Goal: Information Seeking & Learning: Learn about a topic

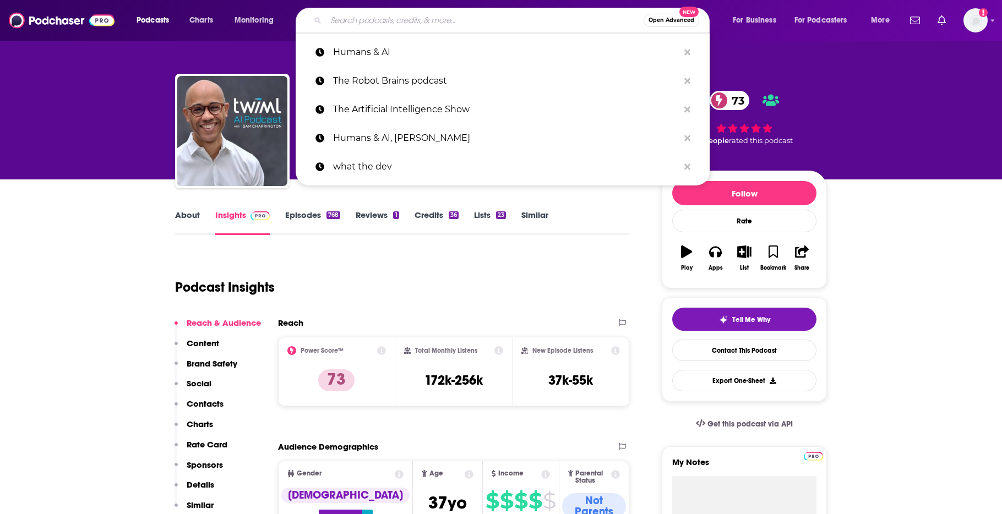
click at [427, 23] on input "Search podcasts, credits, & more..." at bounding box center [485, 21] width 318 height 18
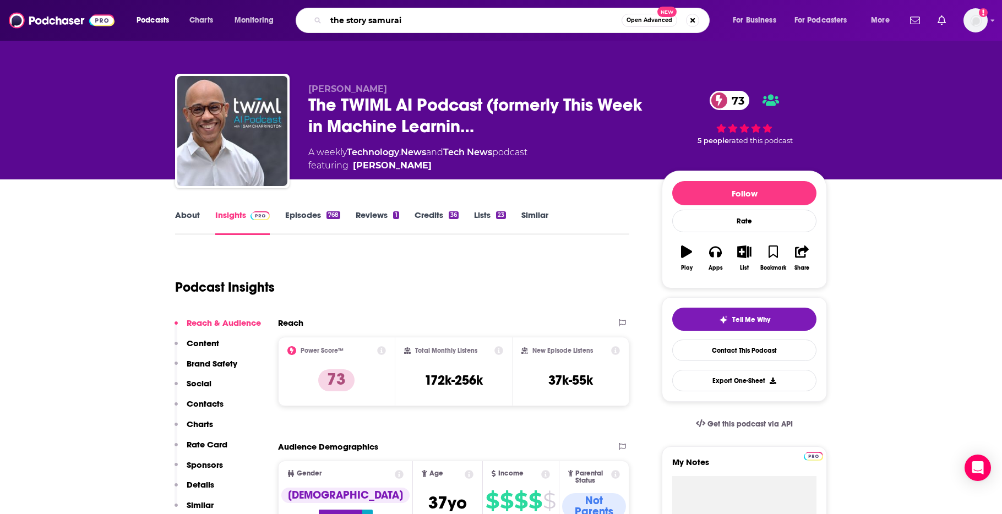
type input "the story samurai"
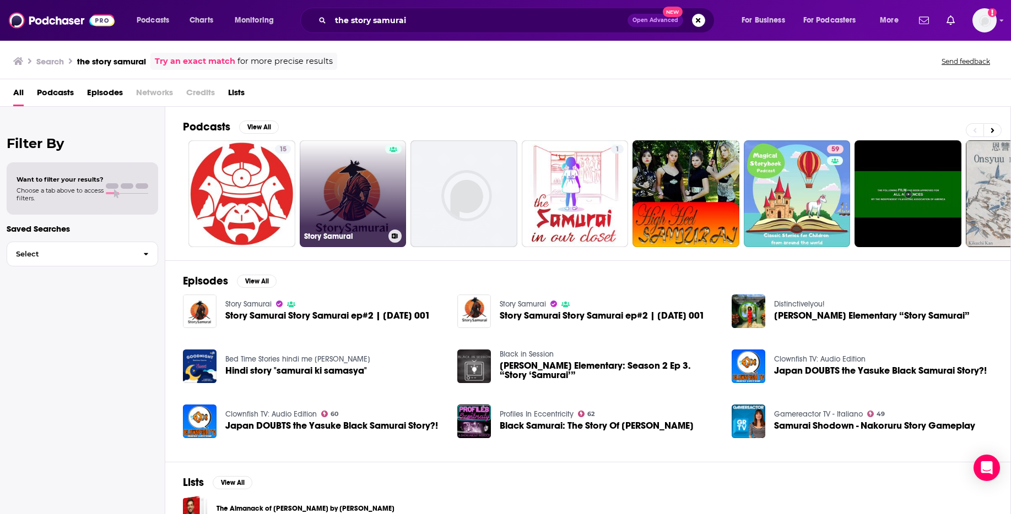
click at [354, 178] on link "Story Samurai" at bounding box center [353, 193] width 107 height 107
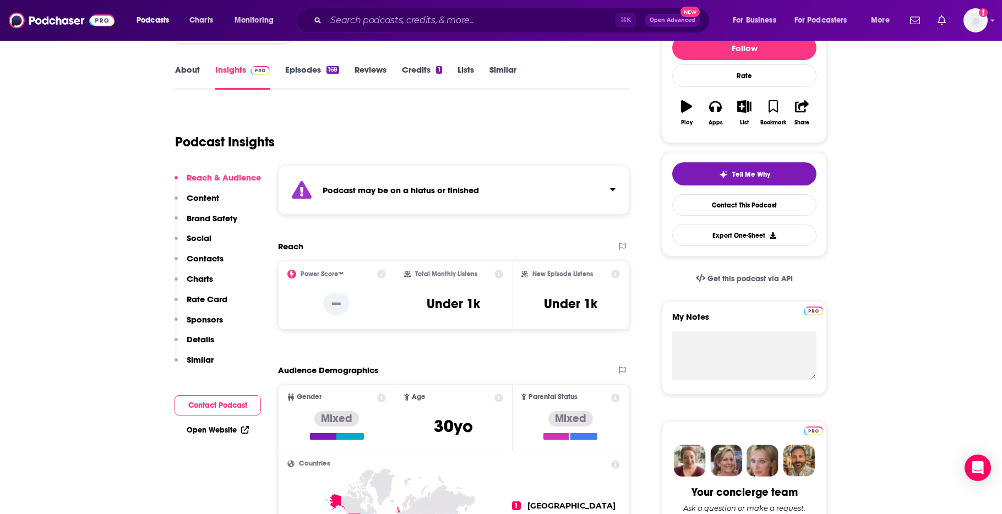
scroll to position [211, 0]
